Goal: Task Accomplishment & Management: Complete application form

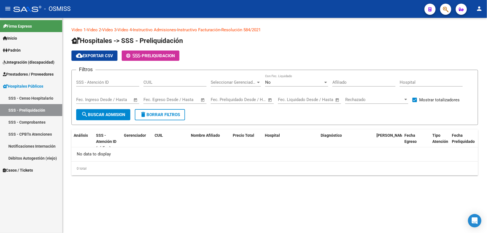
click at [230, 119] on form "Filtros SSS - Atención ID CUIL Seleccionar Gerenciador Seleccionar Gerenciador …" at bounding box center [275, 97] width 407 height 55
click at [42, 77] on link "Prestadores / Proveedores" at bounding box center [31, 74] width 62 height 12
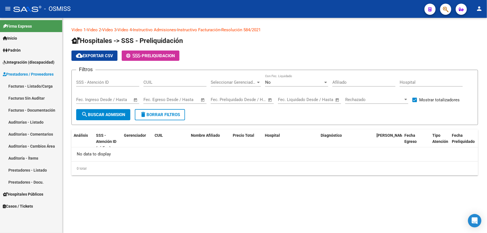
click at [43, 123] on link "Auditorías - Listado" at bounding box center [31, 122] width 62 height 12
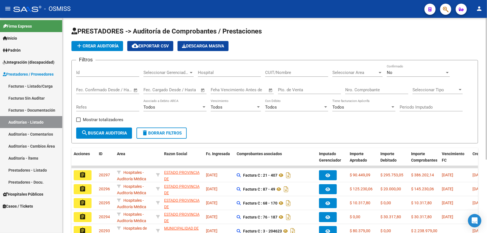
click at [369, 93] on div "Nro. Comprobante" at bounding box center [377, 88] width 63 height 12
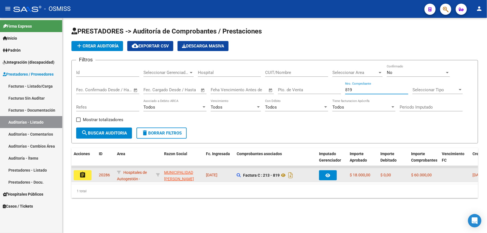
type input "819"
click at [81, 173] on mat-icon "assignment" at bounding box center [82, 175] width 7 height 7
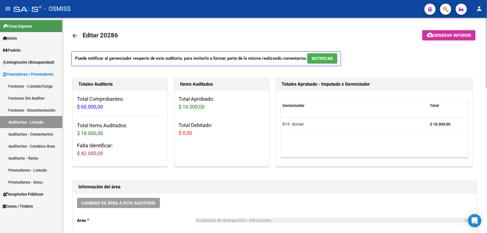
click at [170, 113] on div "Totales Auditoría Total Comprobantes: $ 60.000,00 Total Items Auditados: $ 18.0…" at bounding box center [123, 122] width 102 height 92
drag, startPoint x: 170, startPoint y: 113, endPoint x: 165, endPoint y: 123, distance: 11.0
click at [170, 115] on div "Totales Auditoría Total Comprobantes: $ 60.000,00 Total Items Auditados: $ 18.0…" at bounding box center [123, 122] width 102 height 92
click at [165, 123] on div "Total Comprobantes: $ 60.000,00 Total Items Auditados: $ 18.000,00 Falta Identi…" at bounding box center [120, 128] width 94 height 75
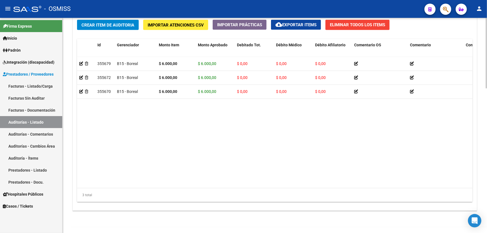
scroll to position [432, 0]
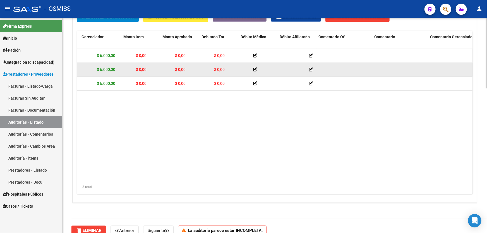
drag, startPoint x: 191, startPoint y: 79, endPoint x: 220, endPoint y: 75, distance: 29.4
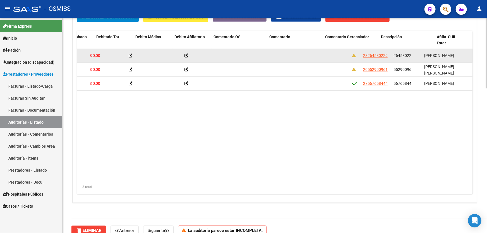
drag, startPoint x: 237, startPoint y: 62, endPoint x: 276, endPoint y: 56, distance: 39.0
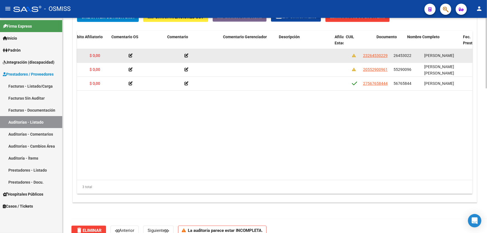
scroll to position [0, 243]
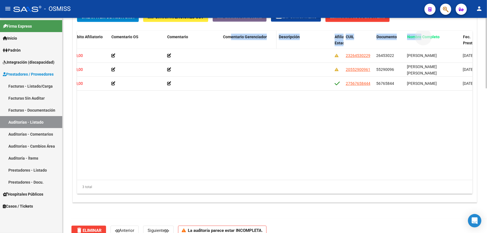
drag, startPoint x: 421, startPoint y: 35, endPoint x: 232, endPoint y: 37, distance: 188.8
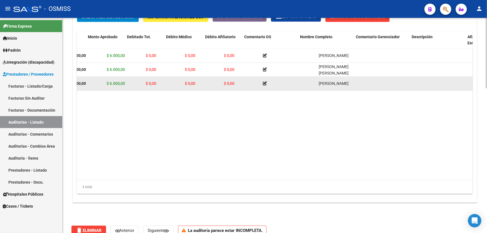
scroll to position [0, 0]
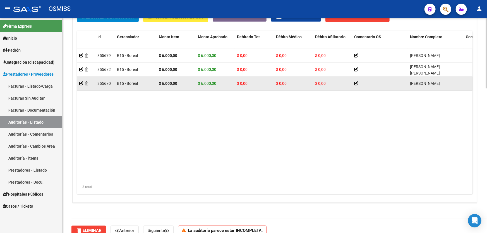
drag, startPoint x: 228, startPoint y: 86, endPoint x: 173, endPoint y: 85, distance: 54.5
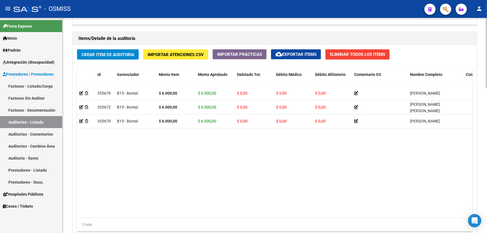
scroll to position [406, 0]
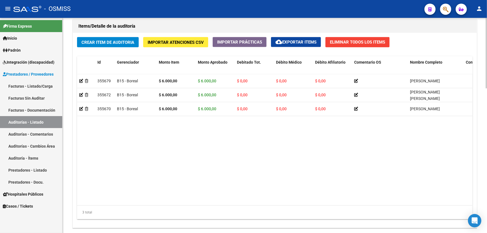
click at [158, 135] on datatable-body "355679 B15 - Boreal $ 6.000,00 $ 6.000,00 $ 0,00 $ 0,00 $ 0,00 [PERSON_NAME] 23…" at bounding box center [275, 140] width 396 height 132
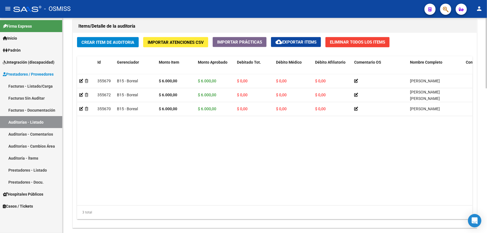
click at [158, 135] on datatable-body "355679 B15 - Boreal $ 6.000,00 $ 6.000,00 $ 0,00 $ 0,00 $ 0,00 [PERSON_NAME] 23…" at bounding box center [275, 140] width 396 height 132
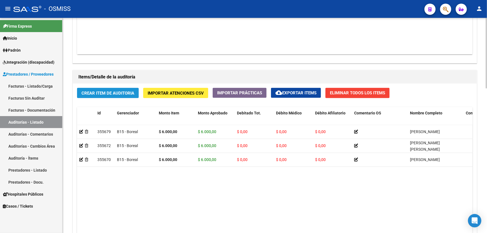
click at [109, 91] on span "Crear Item de Auditoria" at bounding box center [108, 93] width 53 height 5
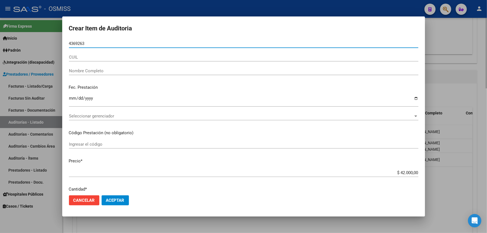
type input "43692633"
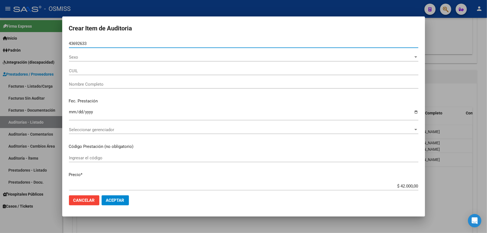
type input "27436926338"
type input "[PERSON_NAME]"
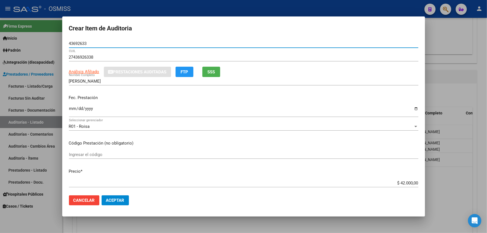
type input "43692633"
click at [73, 113] on input "Ingresar la fecha" at bounding box center [244, 110] width 350 height 9
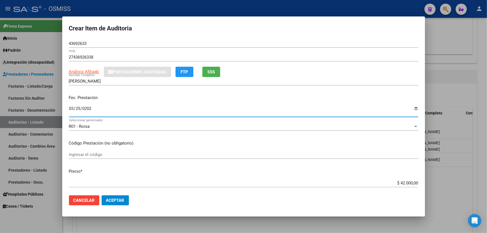
type input "[DATE]"
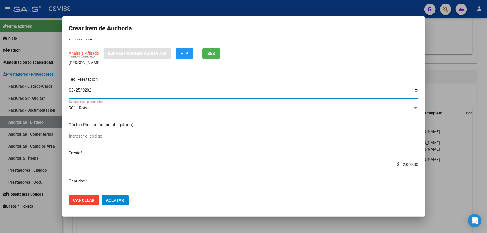
scroll to position [25, 0]
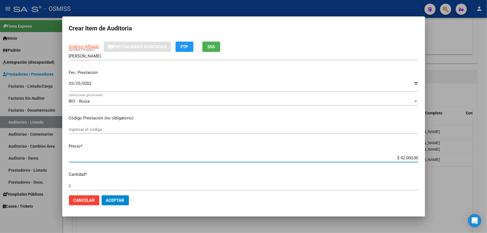
drag, startPoint x: 385, startPoint y: 159, endPoint x: 487, endPoint y: 161, distance: 101.7
click at [487, 159] on div "Crear Item de Auditoria 43692633 Nro Documento 27436926338 CUIL Análisis Afilia…" at bounding box center [243, 116] width 487 height 233
type input "$ 0,06"
type input "$ 0,60"
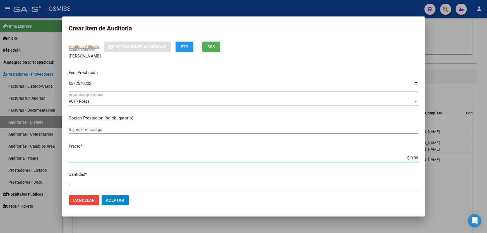
type input "$ 0,60"
type input "$ 6,00"
type input "$ 60,00"
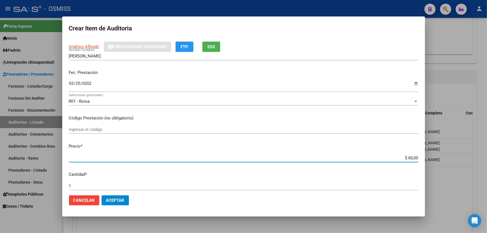
type input "$ 600,00"
type input "$ 6.000,00"
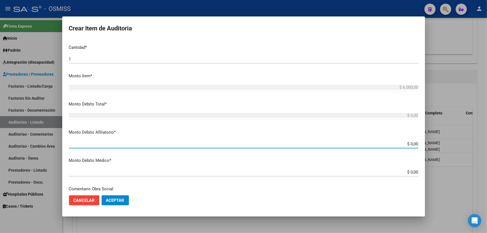
drag, startPoint x: 387, startPoint y: 145, endPoint x: 487, endPoint y: 167, distance: 102.3
click at [487, 145] on div "Crear Item de Auditoria 43692633 Nro Documento 27436926338 CUIL Análisis Afilia…" at bounding box center [243, 116] width 487 height 233
type input "$ 0,06"
type input "$ 0,60"
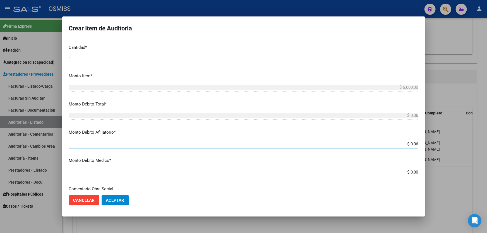
type input "$ 0,60"
type input "$ 6,00"
type input "$ 60,00"
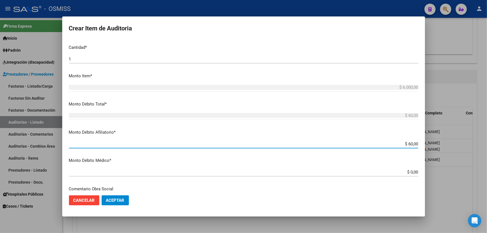
type input "$ 600,00"
type input "$ 6.000,00"
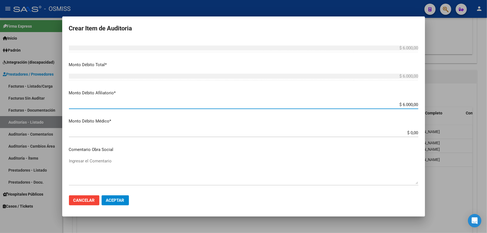
scroll to position [228, 0]
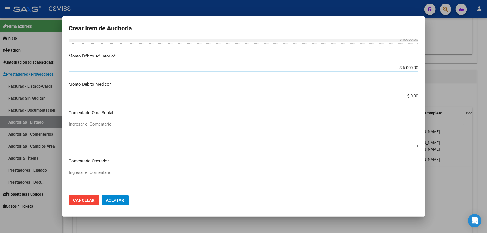
click at [111, 128] on textarea "Ingresar el Comentario" at bounding box center [244, 134] width 350 height 26
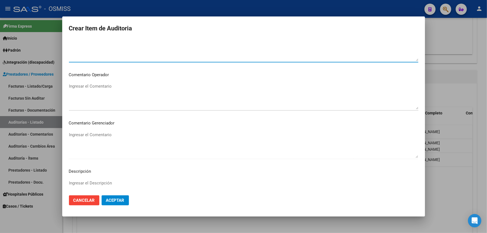
scroll to position [355, 0]
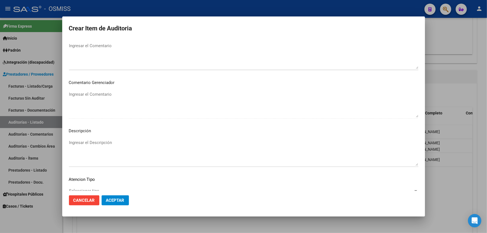
type textarea "SE RECHAZA"
click at [93, 153] on textarea "Ingresar el Descripción" at bounding box center [244, 153] width 350 height 26
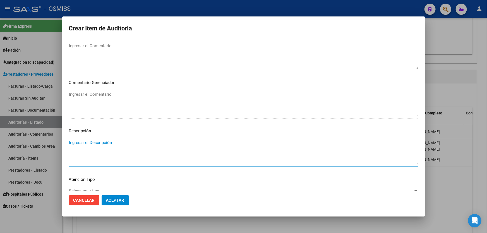
scroll to position [254, 0]
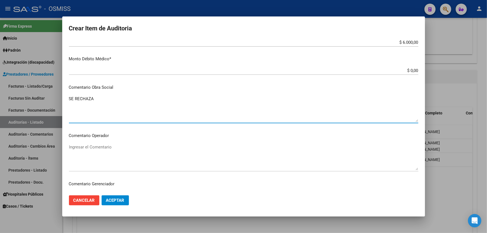
drag, startPoint x: 101, startPoint y: 100, endPoint x: 64, endPoint y: 99, distance: 36.6
click at [64, 99] on mat-dialog-content "43692633 Nro Documento 27436926338 CUIL Análisis Afiliado Prestaciones Auditada…" at bounding box center [243, 115] width 363 height 152
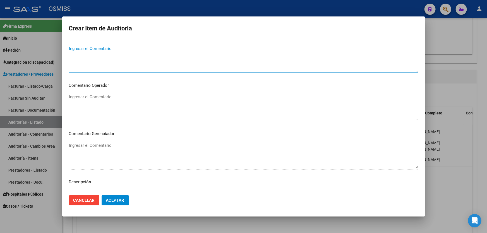
scroll to position [304, 0]
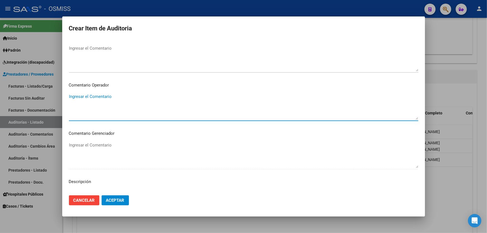
click at [80, 99] on textarea "Ingresar el Comentario" at bounding box center [244, 107] width 350 height 26
paste textarea "SE RECHAZA"
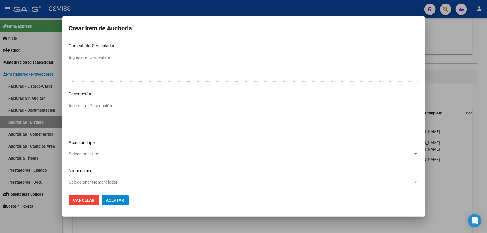
scroll to position [393, 0]
type textarea "SE RECHAZA"
click at [78, 116] on textarea "Ingresar el Descripción" at bounding box center [244, 115] width 350 height 26
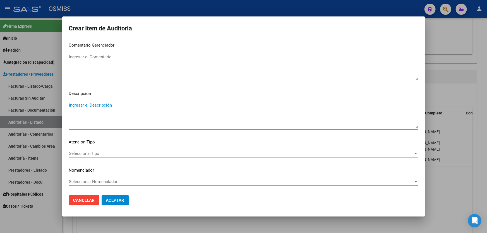
paste textarea "BAJA al .......... por falta de pago obligatorio de Monotributo. Ley 26.565 art…"
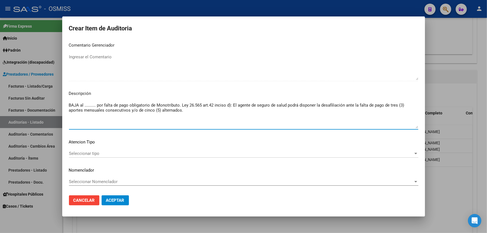
drag, startPoint x: 95, startPoint y: 106, endPoint x: 85, endPoint y: 106, distance: 10.3
click at [85, 106] on textarea "BAJA al .......... por falta de pago obligatorio de Monotributo. Ley 26.565 art…" at bounding box center [244, 115] width 350 height 26
type textarea "BAJA al [DATE] por falta de pago obligatorio de Monotributo. Ley 26.565 art.42 …"
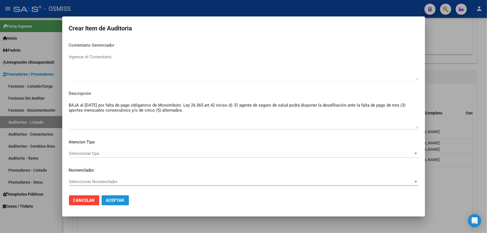
click at [120, 200] on span "Aceptar" at bounding box center [115, 200] width 18 height 5
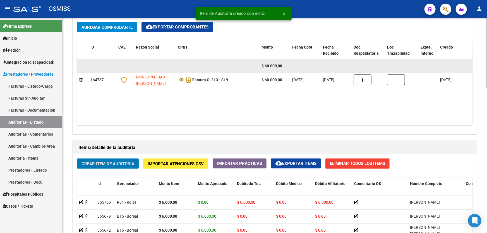
scroll to position [279, 0]
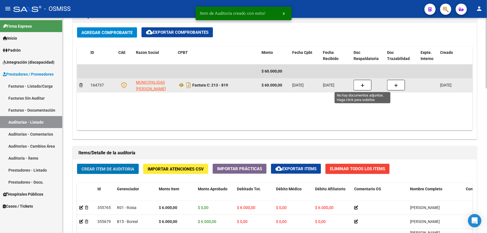
click at [368, 86] on button "button" at bounding box center [363, 85] width 18 height 11
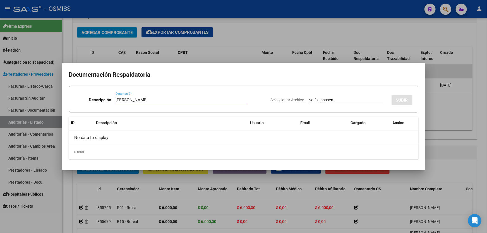
type input "[PERSON_NAME]"
click at [309, 99] on input "Seleccionar Archivo" at bounding box center [346, 100] width 74 height 5
type input "C:\fakepath\[PERSON_NAME].pdf"
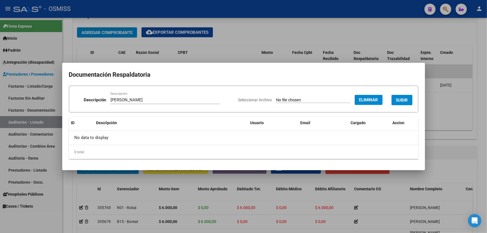
click at [409, 95] on div "Seleccionar Archivo Eliminar SUBIR" at bounding box center [326, 99] width 174 height 17
click at [409, 100] on button "SUBIR" at bounding box center [402, 100] width 21 height 10
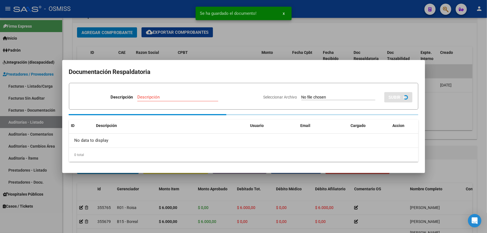
click at [436, 103] on div at bounding box center [243, 116] width 487 height 233
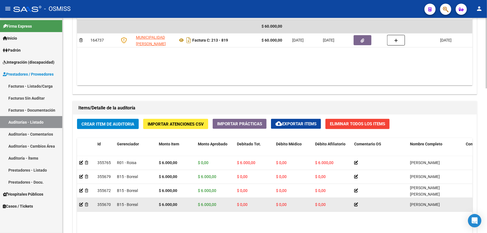
scroll to position [381, 0]
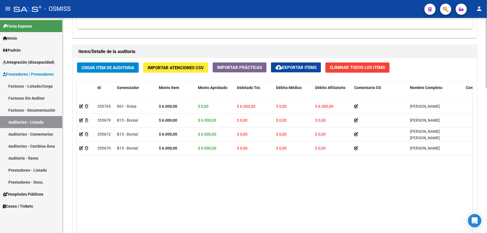
click at [188, 194] on datatable-body "355765 R01 - Roisa $ 6.000,00 $ 0,00 $ 6.000,00 $ 0,00 $ 6.000,00 [PERSON_NAME]…" at bounding box center [275, 166] width 396 height 132
click at [94, 65] on span "Crear Item de Auditoria" at bounding box center [108, 67] width 53 height 5
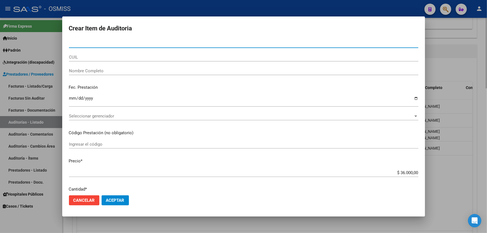
paste input "50745595"
type input "50745595"
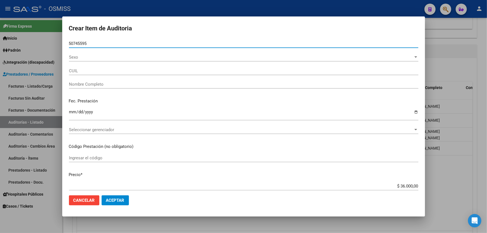
type input "27507455951"
type input "[PERSON_NAME] [PERSON_NAME]"
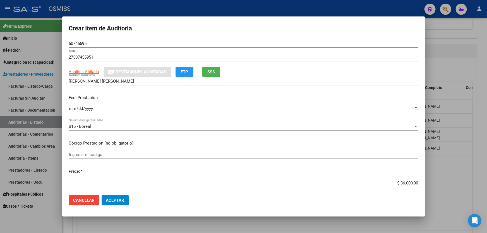
type input "50745595"
click at [69, 112] on input "Ingresar la fecha" at bounding box center [244, 110] width 350 height 9
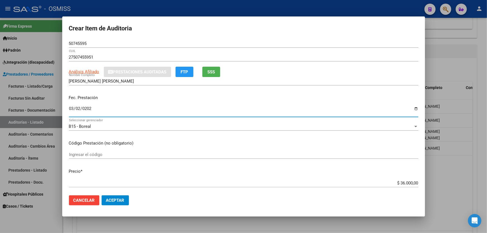
type input "[DATE]"
click at [387, 187] on div "$ 36.000,00 Ingresar el precio" at bounding box center [244, 183] width 350 height 8
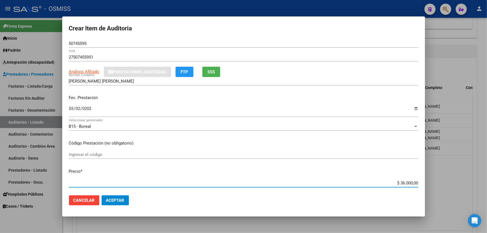
drag, startPoint x: 387, startPoint y: 185, endPoint x: 487, endPoint y: 168, distance: 101.2
click at [487, 171] on div "Crear Item de Auditoria 50745595 Nro Documento 27507455951 CUIL Análisis Afilia…" at bounding box center [243, 116] width 487 height 233
type input "$ 0,06"
type input "$ 0,60"
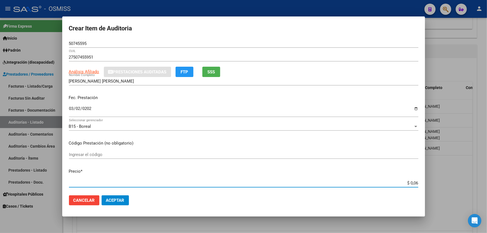
type input "$ 0,60"
type input "$ 6,00"
type input "$ 60,00"
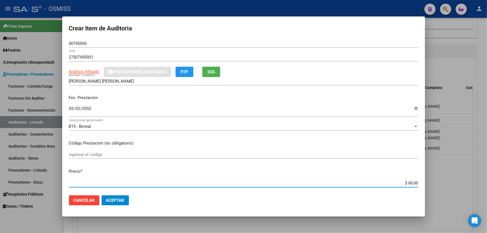
type input "$ 600,00"
type input "$ 6.000,00"
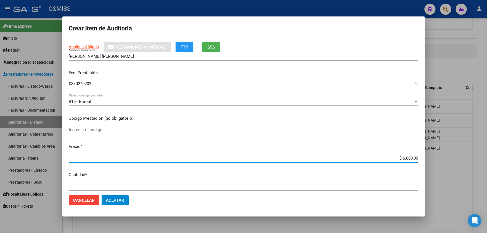
scroll to position [101, 0]
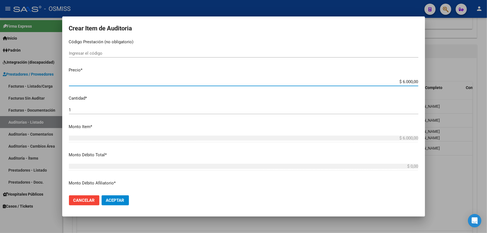
click at [94, 106] on div "1 Ingresar la cantidad" at bounding box center [244, 110] width 350 height 8
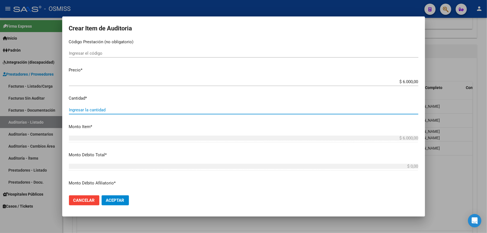
type input "2"
type input "$ 12.000,00"
type input "2"
click at [127, 205] on button "Aceptar" at bounding box center [115, 201] width 27 height 10
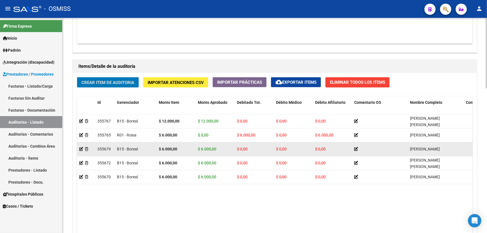
scroll to position [355, 0]
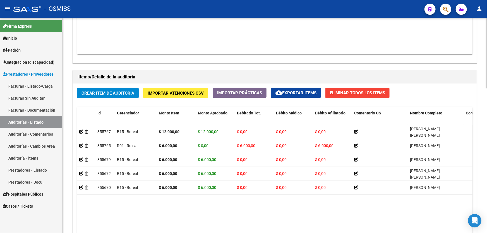
click at [182, 79] on h1 "Items/Detalle de la auditoría" at bounding box center [274, 77] width 393 height 9
click at [116, 92] on span "Crear Item de Auditoria" at bounding box center [108, 93] width 53 height 5
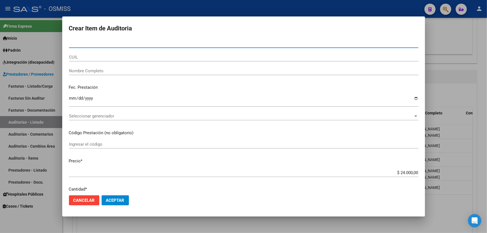
paste input "56762777"
type input "56762777"
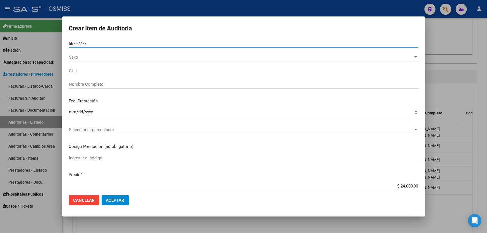
type input "20567627773"
type input "[PERSON_NAME]"
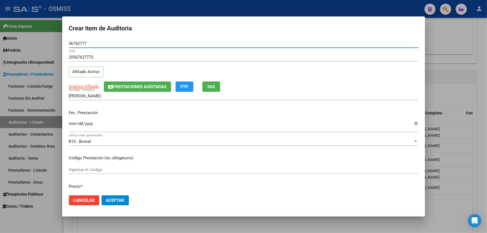
type input "56762777"
click at [74, 123] on input "Ingresar la fecha" at bounding box center [244, 126] width 350 height 9
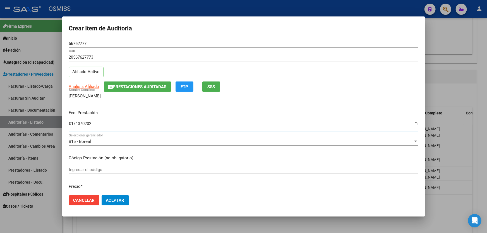
type input "[DATE]"
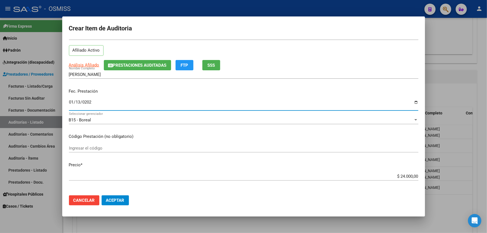
scroll to position [101, 0]
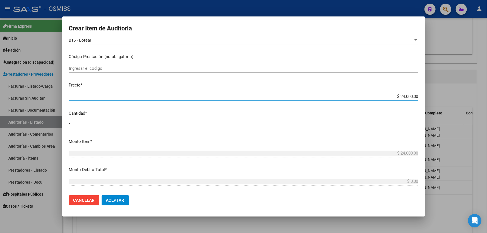
drag, startPoint x: 389, startPoint y: 95, endPoint x: 487, endPoint y: 67, distance: 101.5
click at [487, 71] on div "Crear Item de Auditoria 56762777 Nro Documento 20567627773 CUIL Afiliado Activo…" at bounding box center [243, 116] width 487 height 233
type input "$ 0,06"
type input "$ 0,60"
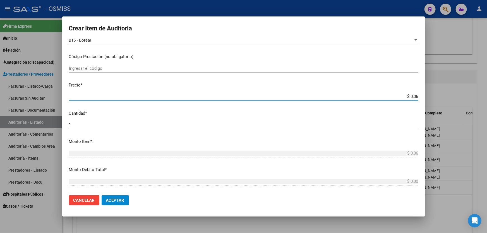
type input "$ 0,60"
type input "$ 6,00"
type input "$ 60,00"
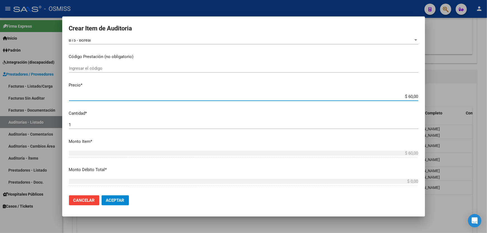
type input "$ 600,00"
type input "$ 6.000,00"
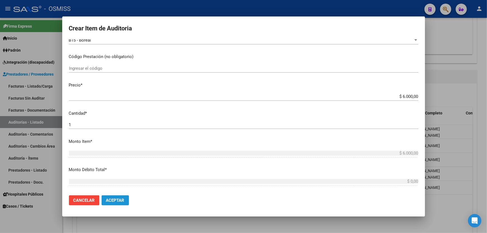
click at [112, 200] on span "Aceptar" at bounding box center [115, 200] width 18 height 5
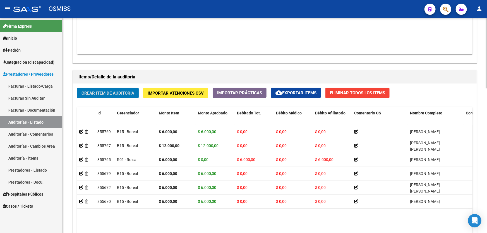
click at [106, 93] on span "Crear Item de Auditoria" at bounding box center [108, 93] width 53 height 5
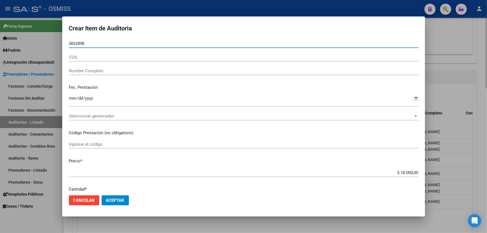
type input "38328980"
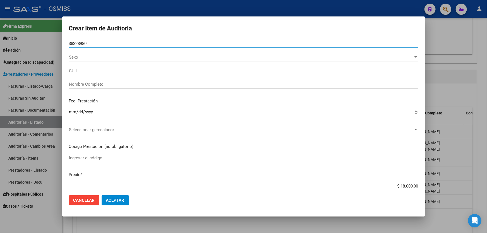
type input "20383289808"
type input "[PERSON_NAME]"
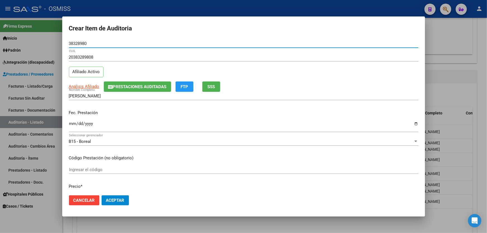
type input "38328980"
click at [73, 112] on p "Fec. Prestación" at bounding box center [244, 113] width 350 height 6
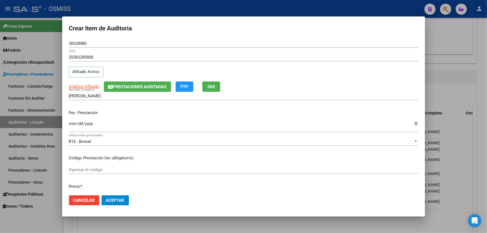
click at [72, 123] on input "Ingresar la fecha" at bounding box center [244, 126] width 350 height 9
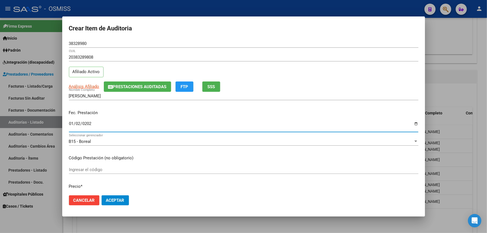
type input "[DATE]"
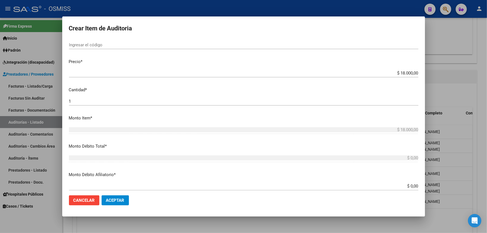
scroll to position [127, 0]
drag, startPoint x: 376, startPoint y: 70, endPoint x: 487, endPoint y: 39, distance: 115.9
click at [487, 39] on div "Crear Item de Auditoria 38328980 Nro Documento 20383289808 CUIL Afiliado Activo…" at bounding box center [243, 116] width 487 height 233
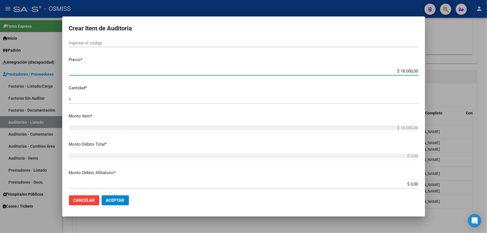
scroll to position [122, 0]
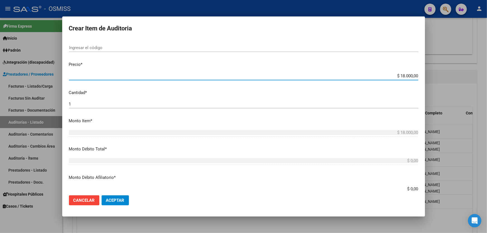
type input "$ 0,06"
type input "$ 0,60"
type input "$ 6,00"
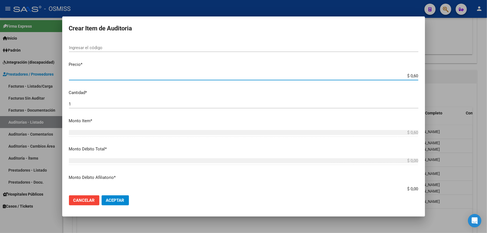
type input "$ 6,00"
type input "$ 60,00"
type input "$ 600,00"
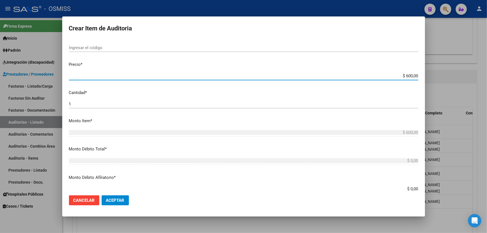
type input "$ 6.000,00"
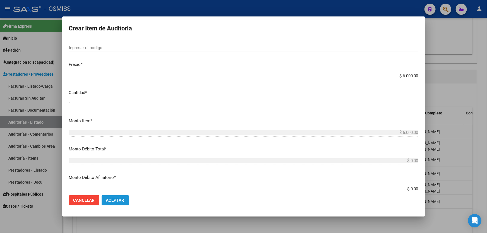
click at [114, 202] on span "Aceptar" at bounding box center [115, 200] width 18 height 5
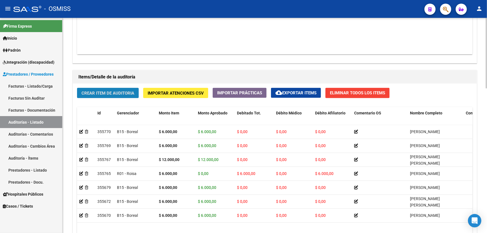
click at [104, 91] on span "Crear Item de Auditoria" at bounding box center [108, 93] width 53 height 5
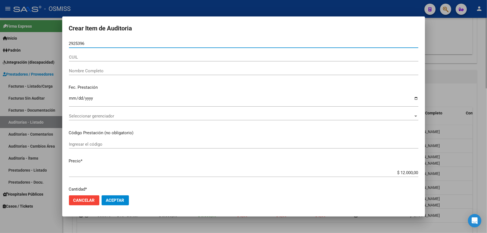
type input "29253969"
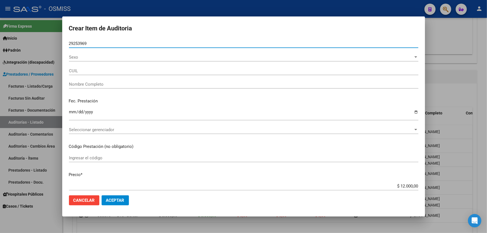
type input "27292539695"
type input "TOLEDO [PERSON_NAME]"
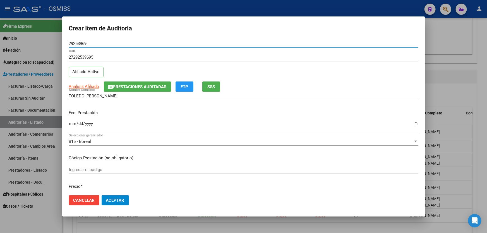
type input "29253969"
click at [73, 127] on input "Ingresar la fecha" at bounding box center [244, 126] width 350 height 9
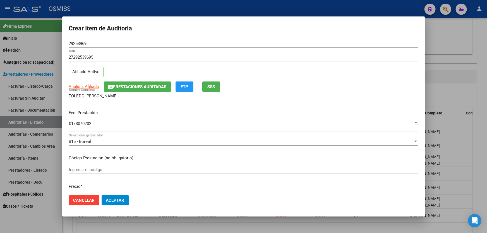
type input "[DATE]"
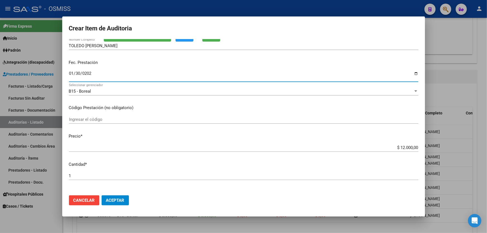
scroll to position [51, 0]
click at [121, 199] on span "Aceptar" at bounding box center [115, 200] width 18 height 5
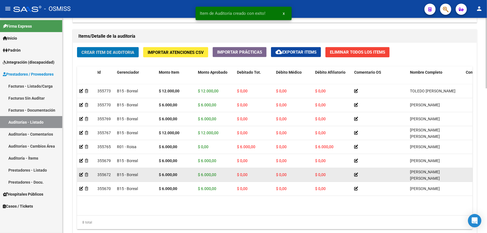
scroll to position [440, 0]
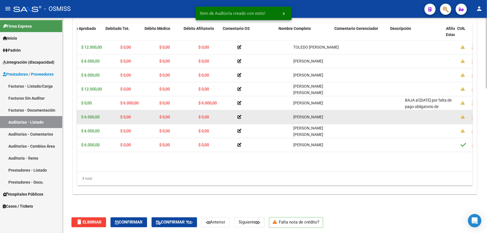
drag, startPoint x: 362, startPoint y: 123, endPoint x: 385, endPoint y: 120, distance: 24.0
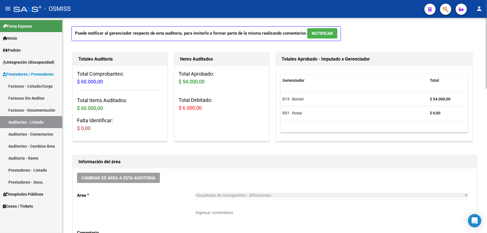
scroll to position [0, 0]
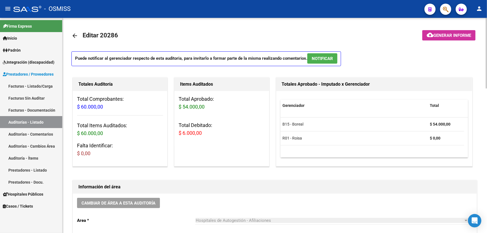
click at [441, 38] on button "cloud_download Generar informe" at bounding box center [449, 35] width 53 height 10
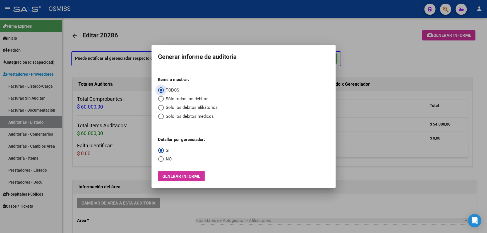
click at [179, 108] on span "Sólo los débitos afiliatorios" at bounding box center [191, 107] width 54 height 6
click at [164, 108] on input "Sólo los débitos afiliatorios" at bounding box center [161, 108] width 6 height 6
radio input "true"
click at [162, 159] on span "Select an option" at bounding box center [161, 159] width 6 height 6
click at [162, 159] on input "NO" at bounding box center [161, 159] width 6 height 6
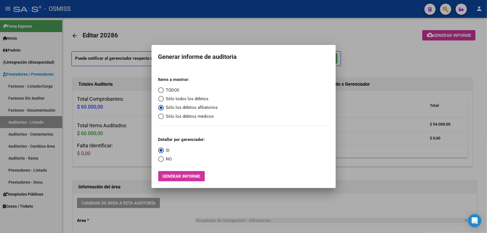
radio input "true"
click at [180, 177] on span "Generar informe" at bounding box center [182, 176] width 38 height 5
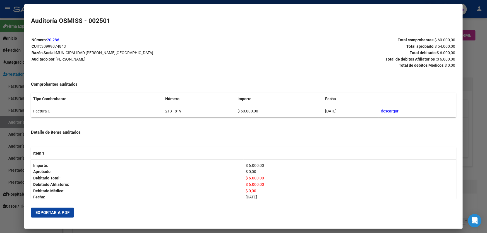
click at [53, 210] on span "Exportar a PDF" at bounding box center [52, 212] width 34 height 5
click at [480, 156] on div at bounding box center [243, 116] width 487 height 233
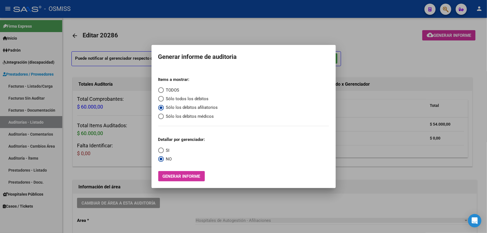
click at [480, 156] on div at bounding box center [243, 116] width 487 height 233
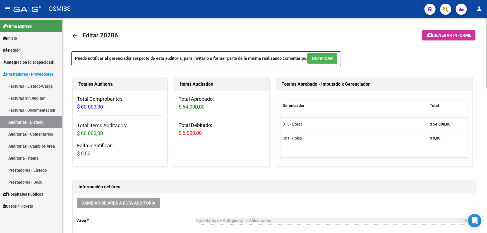
click at [153, 199] on button "Cambiar de área a esta auditoría" at bounding box center [118, 203] width 83 height 10
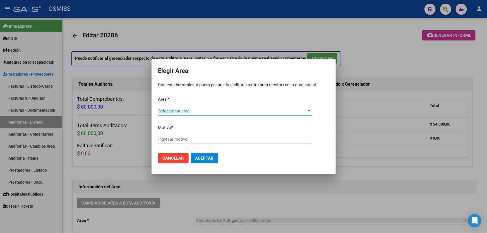
click at [193, 112] on span "Seleccionar area" at bounding box center [232, 111] width 149 height 5
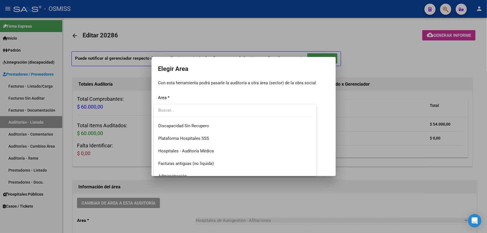
scroll to position [76, 0]
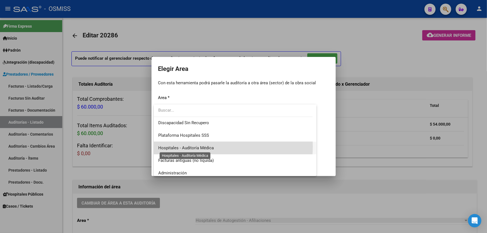
click at [211, 146] on span "Hospitales - Auditoría Médica" at bounding box center [186, 148] width 56 height 5
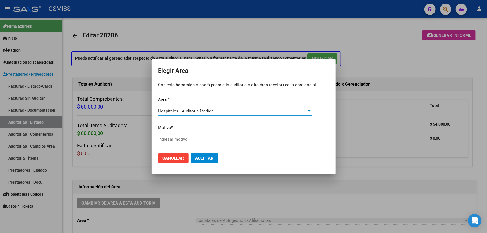
click at [211, 146] on div "Ingresar motivo" at bounding box center [235, 142] width 154 height 14
click at [210, 135] on div "Ingresar motivo" at bounding box center [235, 139] width 154 height 8
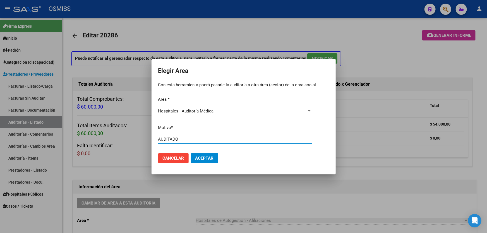
type input "AUDITADO"
click at [212, 156] on span "Aceptar" at bounding box center [205, 158] width 18 height 5
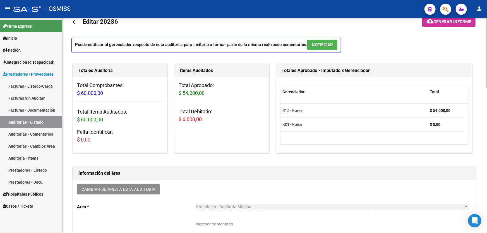
scroll to position [0, 0]
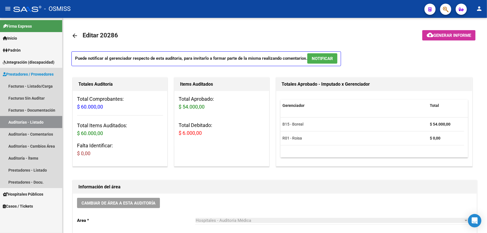
click at [42, 118] on link "Auditorías - Listado" at bounding box center [31, 122] width 62 height 12
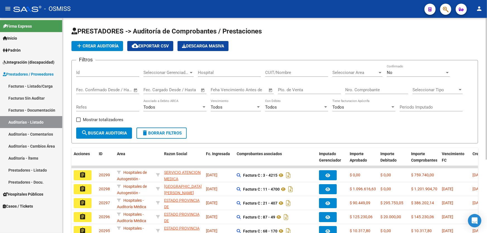
click at [112, 45] on span "add Crear Auditoría" at bounding box center [97, 46] width 43 height 5
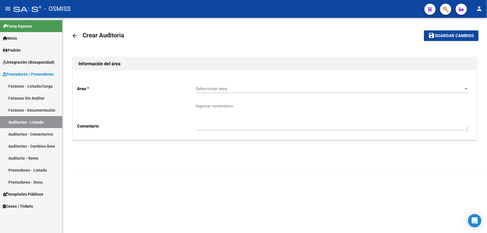
click at [246, 84] on div "Seleccionar area Seleccionar area" at bounding box center [332, 87] width 273 height 12
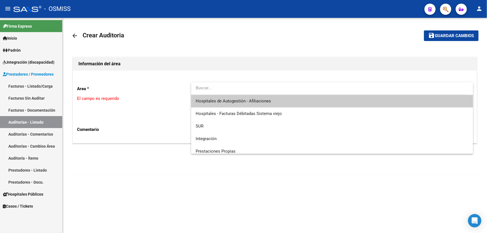
click at [251, 98] on span "Hospitales de Autogestión - Afiliaciones" at bounding box center [332, 101] width 273 height 13
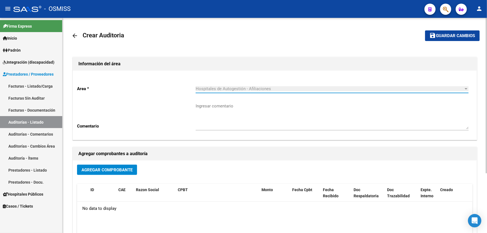
click at [119, 174] on button "Agregar Comprobante" at bounding box center [107, 170] width 60 height 10
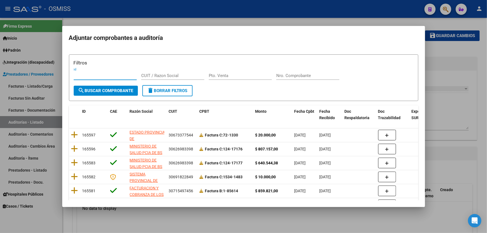
click at [306, 73] on div "Nro. Comprobante" at bounding box center [308, 76] width 63 height 8
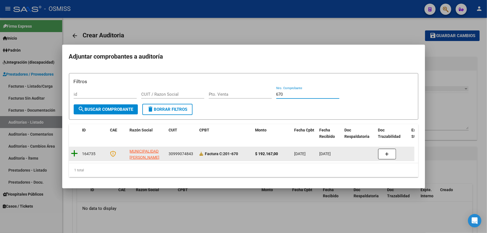
type input "670"
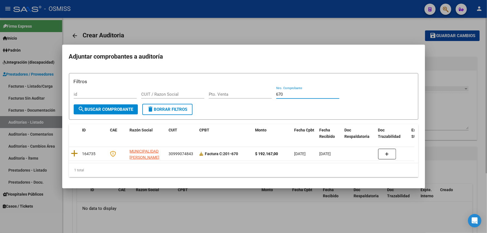
drag, startPoint x: 77, startPoint y: 154, endPoint x: 91, endPoint y: 149, distance: 14.7
click at [77, 154] on icon at bounding box center [74, 154] width 7 height 8
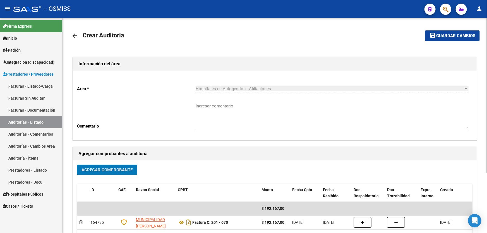
click at [467, 27] on mat-toolbar-row "save Guardar cambios" at bounding box center [437, 36] width 85 height 18
click at [463, 37] on span "Guardar cambios" at bounding box center [456, 36] width 39 height 5
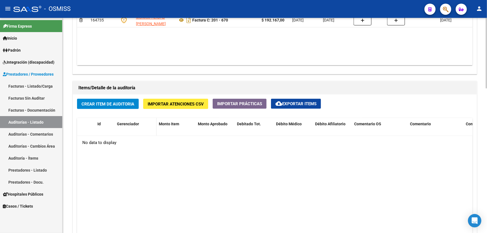
scroll to position [355, 0]
